Goal: Check status: Check status

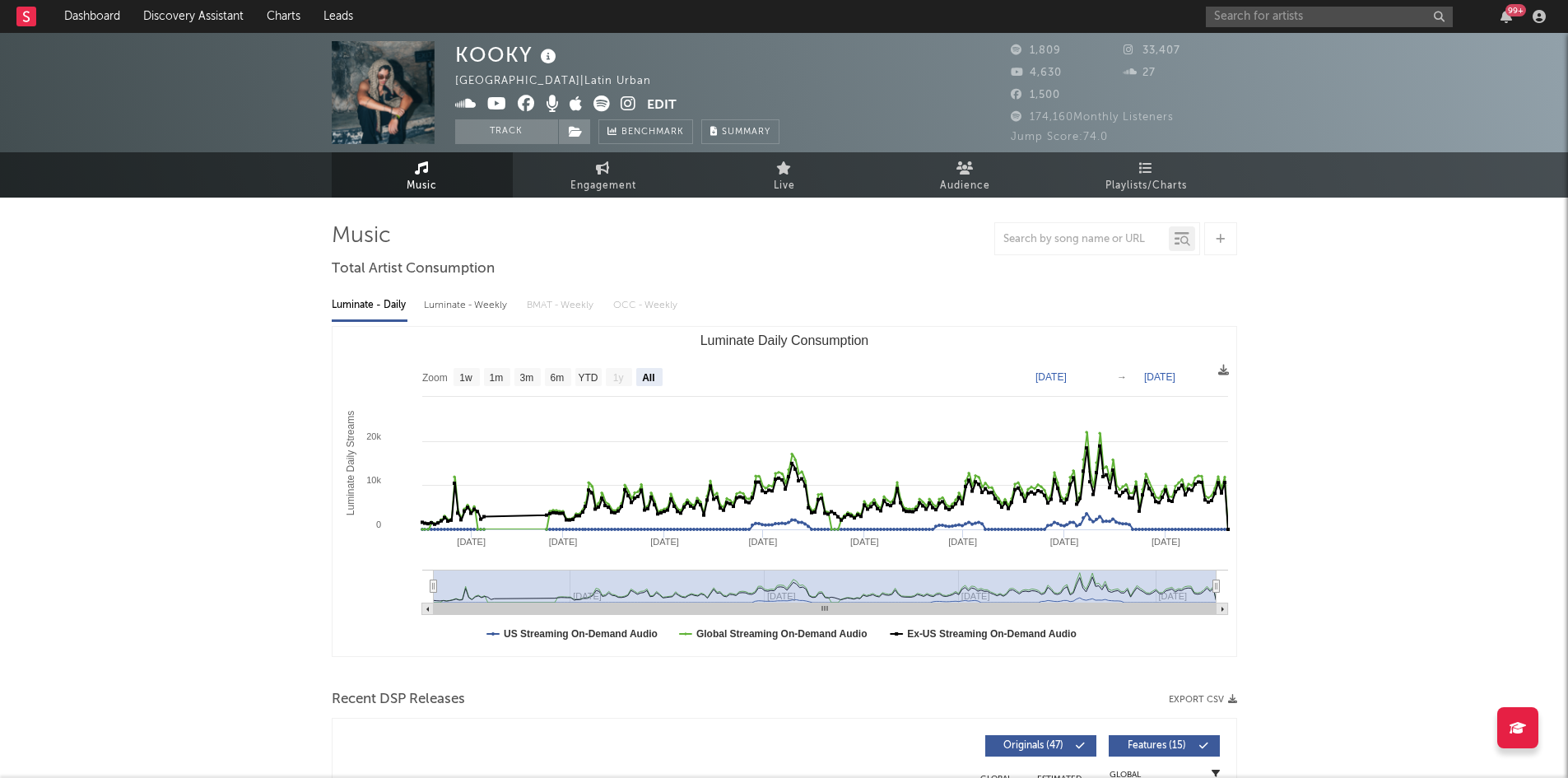
select select "All"
click at [29, 29] on link at bounding box center [26, 16] width 20 height 33
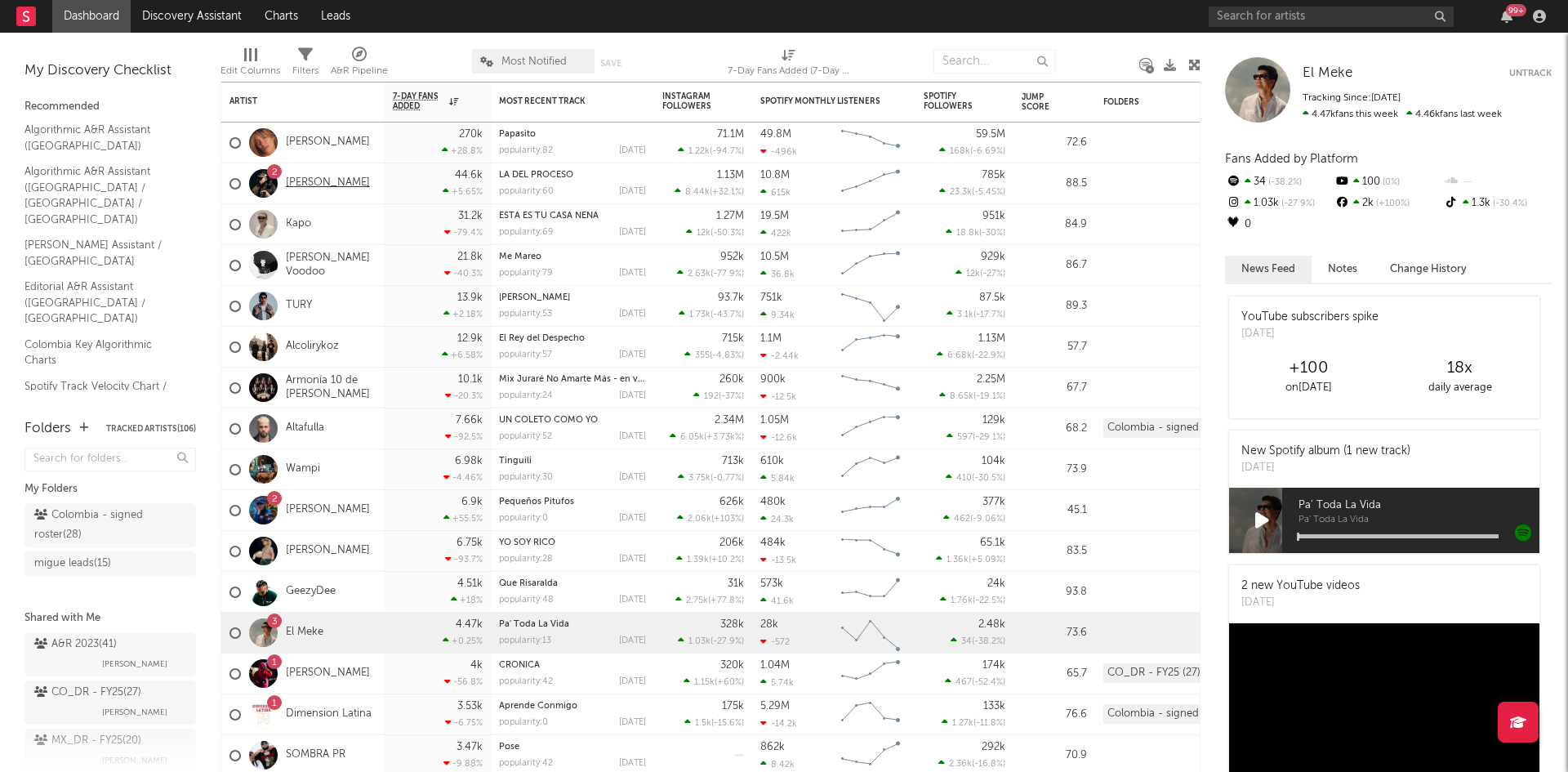
click at [292, 182] on link "[PERSON_NAME]" at bounding box center [327, 183] width 84 height 14
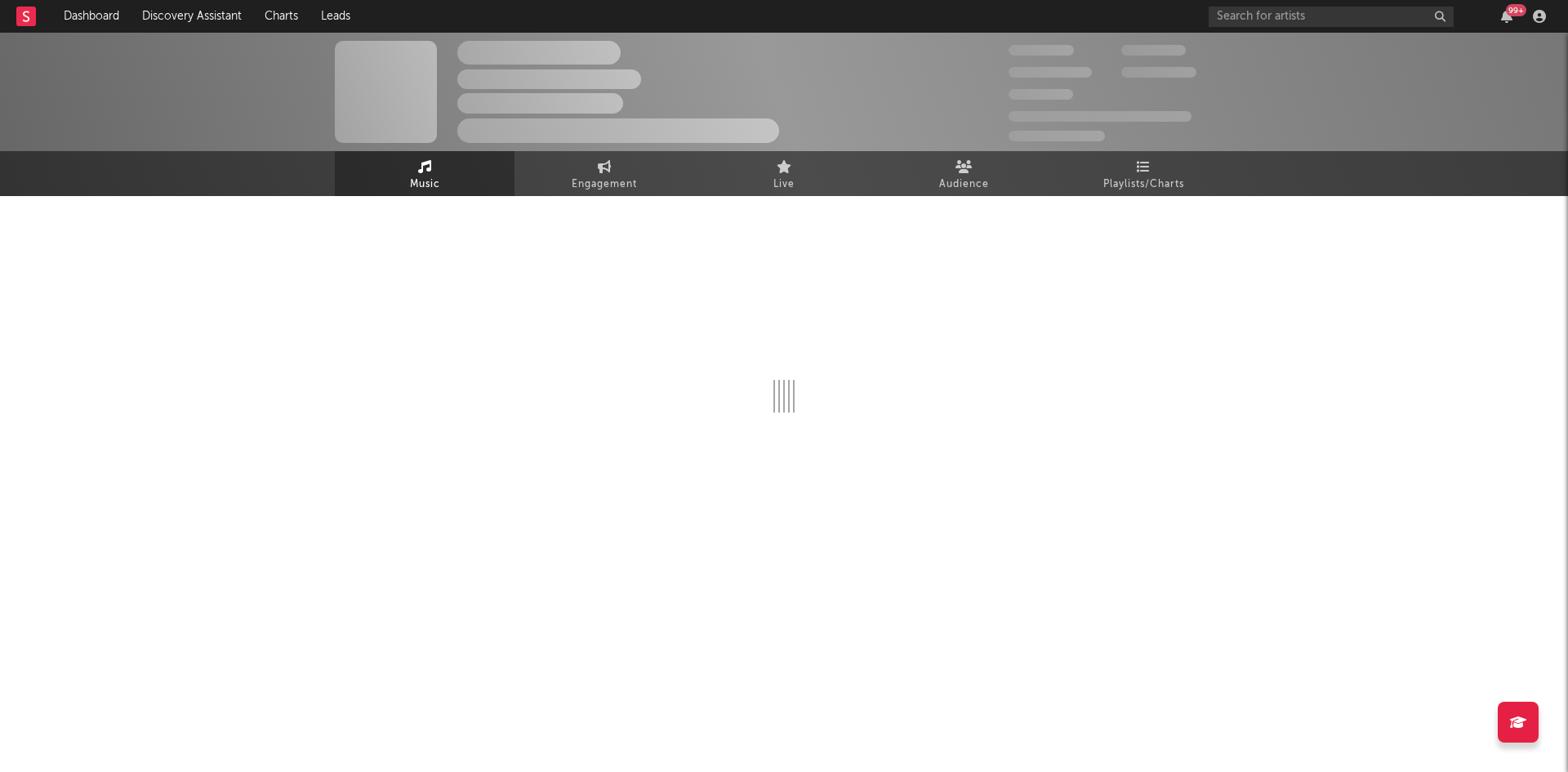
select select "6m"
